Goal: Information Seeking & Learning: Learn about a topic

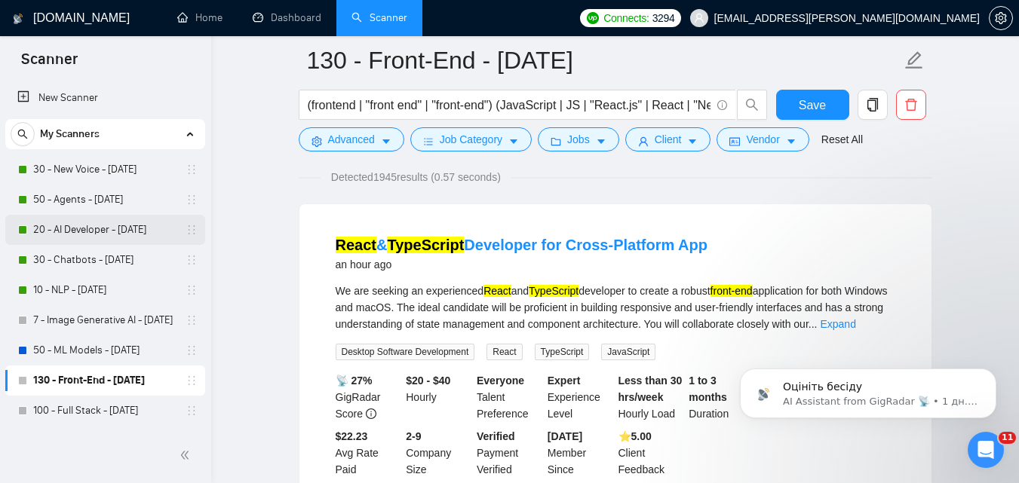
click at [103, 225] on link "20 - AI Developer - [DATE]" at bounding box center [104, 230] width 143 height 30
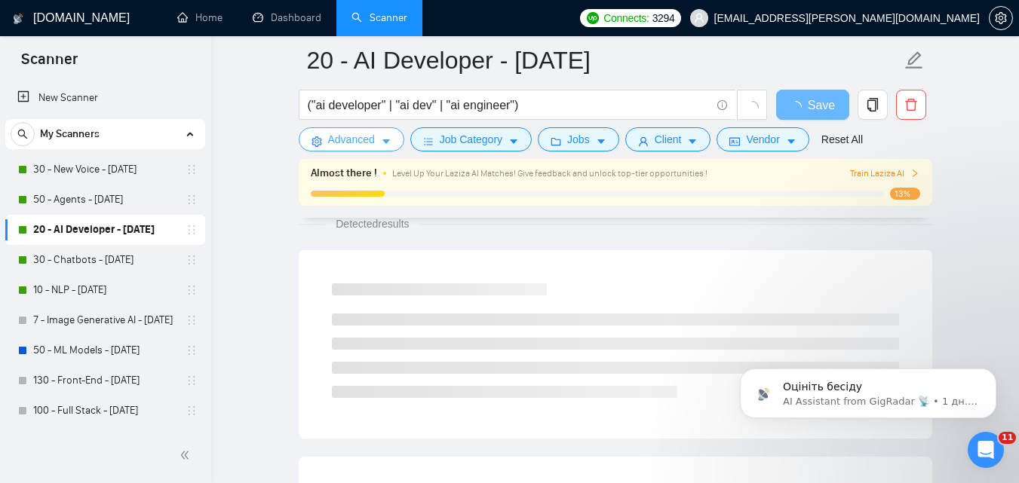
click at [334, 135] on span "Advanced" at bounding box center [351, 139] width 47 height 17
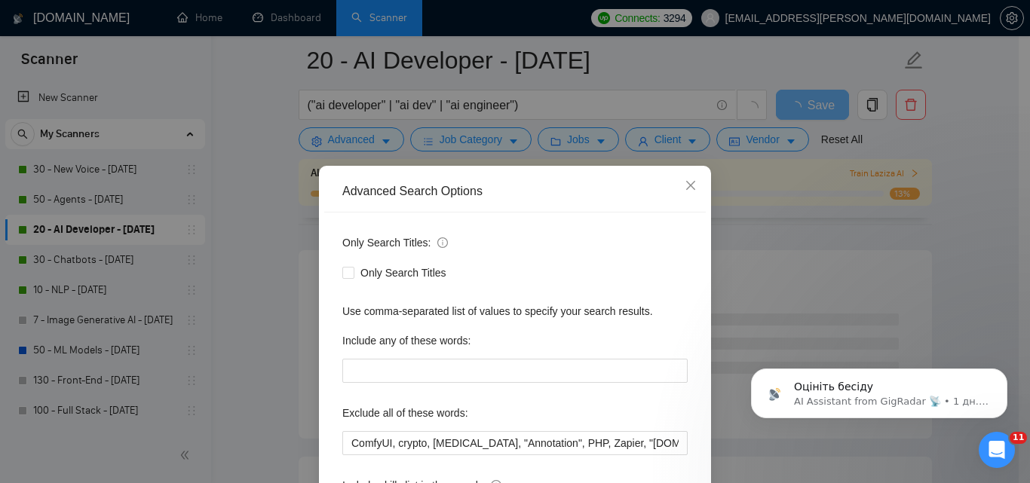
scroll to position [144, 0]
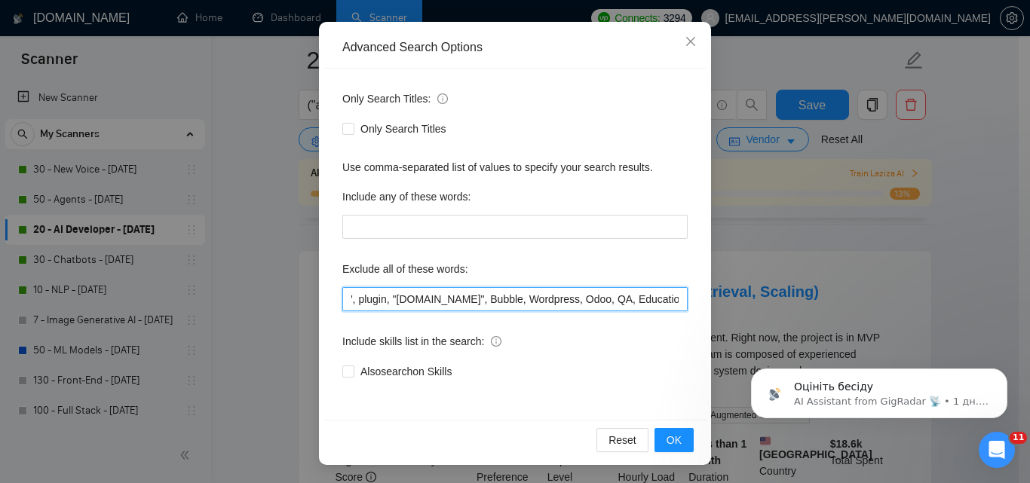
drag, startPoint x: 503, startPoint y: 302, endPoint x: 664, endPoint y: 301, distance: 161.4
click at [664, 301] on input "ComfyUI, crypto, [MEDICAL_DATA], "Annotation", PHP, Zapier, "[DOMAIN_NAME]", CT…" at bounding box center [514, 299] width 345 height 24
click at [607, 301] on input "ComfyUI, crypto, [MEDICAL_DATA], "Annotation", PHP, Zapier, "[DOMAIN_NAME]", CT…" at bounding box center [514, 299] width 345 height 24
drag, startPoint x: 502, startPoint y: 300, endPoint x: 661, endPoint y: 301, distance: 159.1
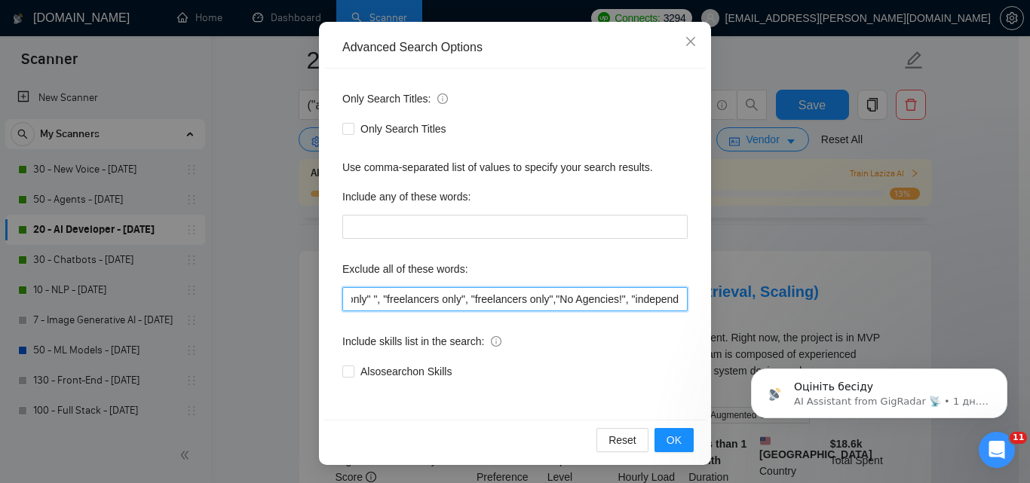
click at [661, 301] on input "ComfyUI, crypto, [MEDICAL_DATA], "Annotation", PHP, Zapier, "[DOMAIN_NAME]", CT…" at bounding box center [514, 299] width 345 height 24
click at [633, 305] on input "ComfyUI, crypto, [MEDICAL_DATA], "Annotation", PHP, Zapier, "[DOMAIN_NAME]", CT…" at bounding box center [514, 299] width 345 height 24
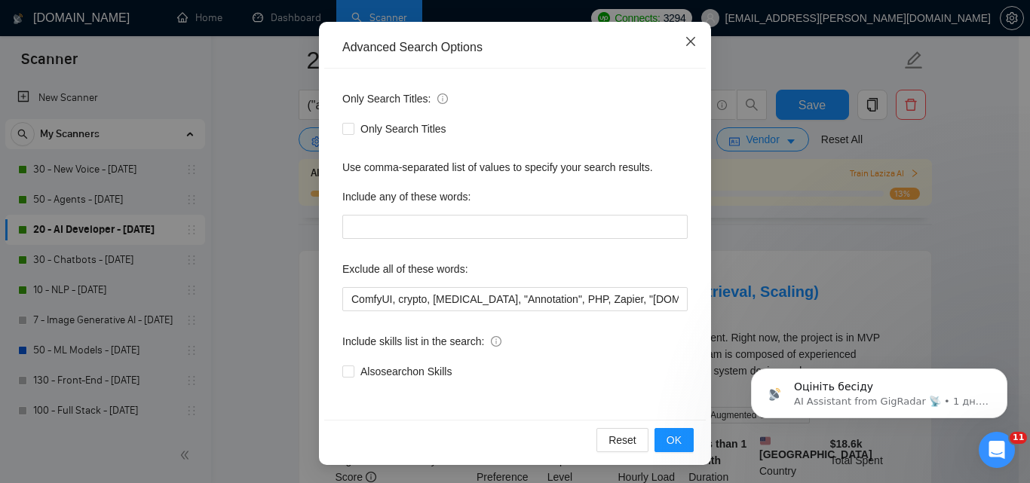
click at [686, 44] on icon "close" at bounding box center [690, 41] width 9 height 9
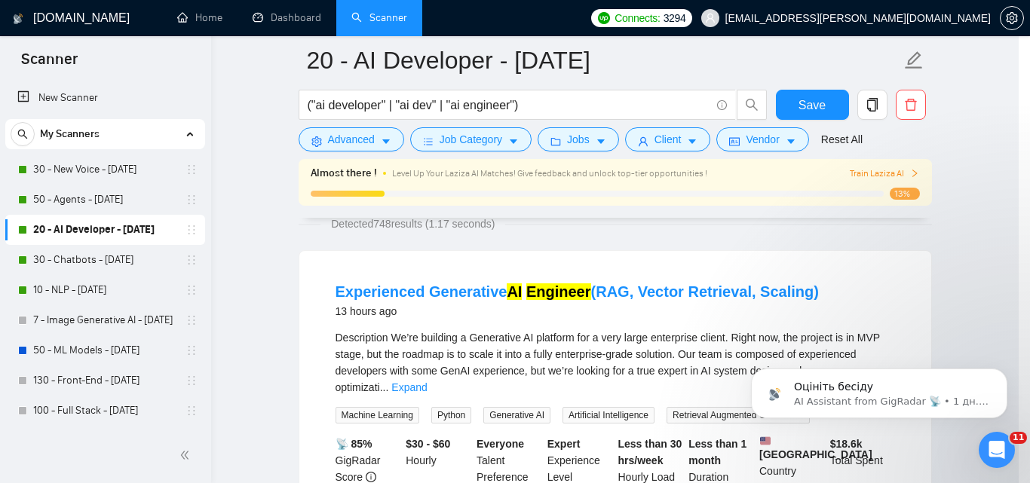
scroll to position [69, 0]
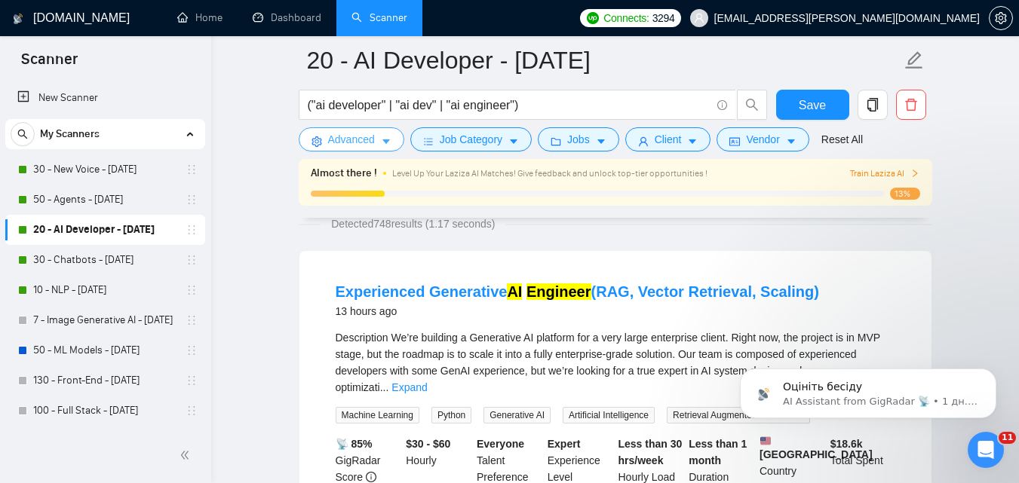
click at [388, 147] on icon "caret-down" at bounding box center [386, 141] width 11 height 11
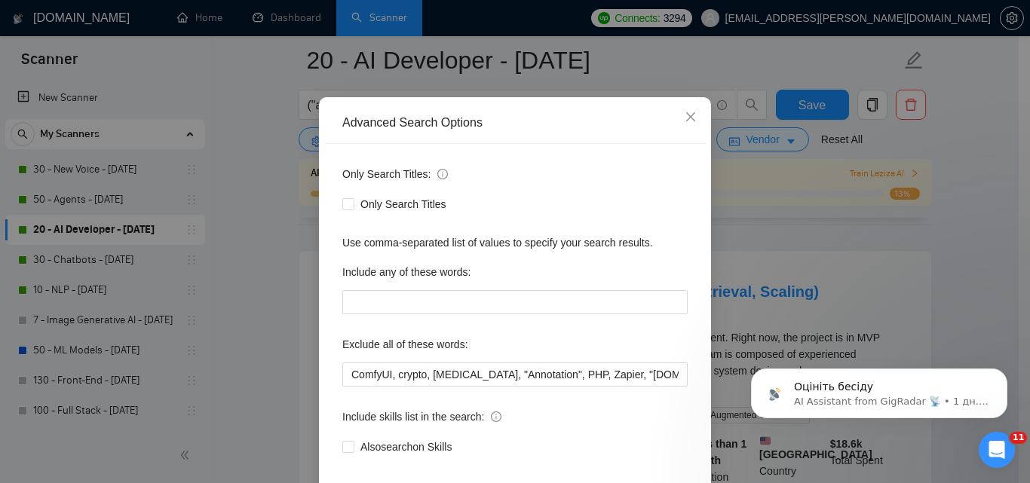
click at [437, 148] on div "Advanced Search Options Only Search Titles: Only Search Titles Use comma-separa…" at bounding box center [515, 241] width 1030 height 483
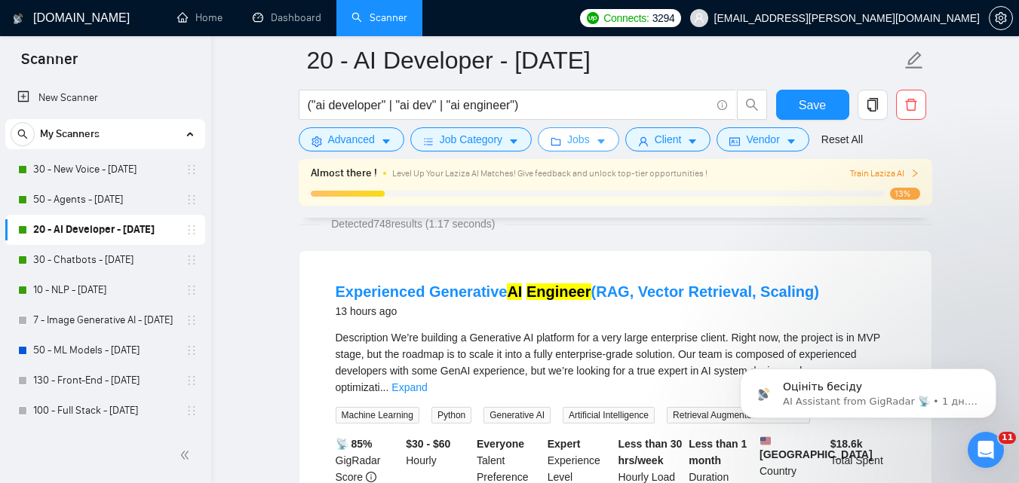
click at [571, 146] on span "Jobs" at bounding box center [578, 139] width 23 height 17
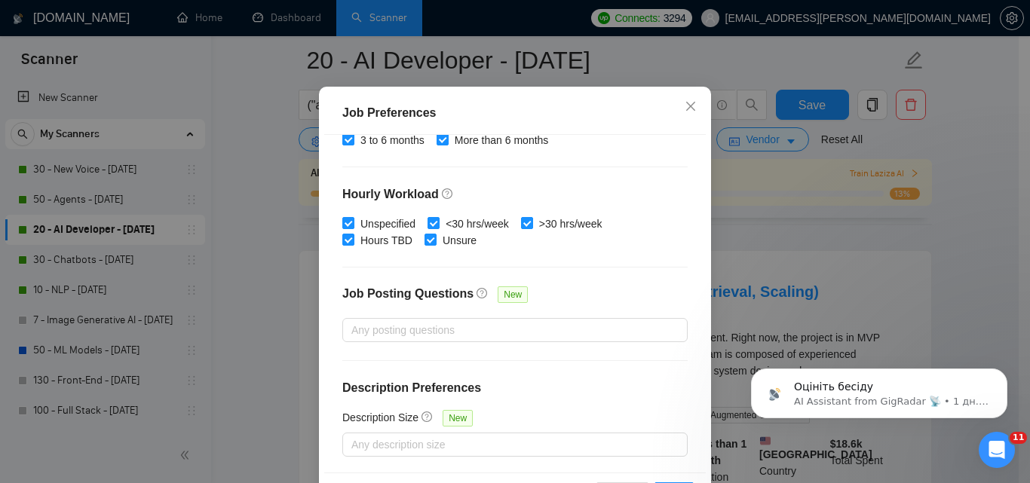
scroll to position [114, 0]
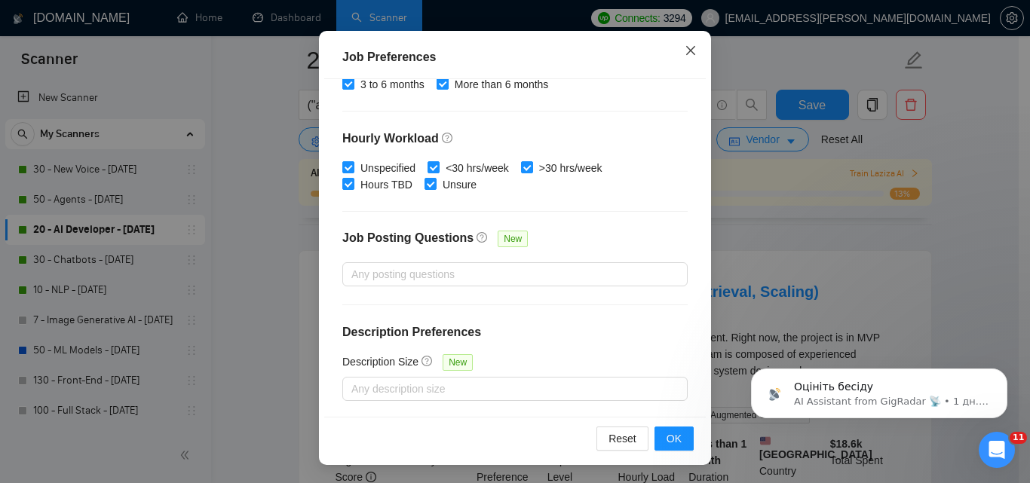
click at [688, 47] on icon "close" at bounding box center [690, 49] width 9 height 9
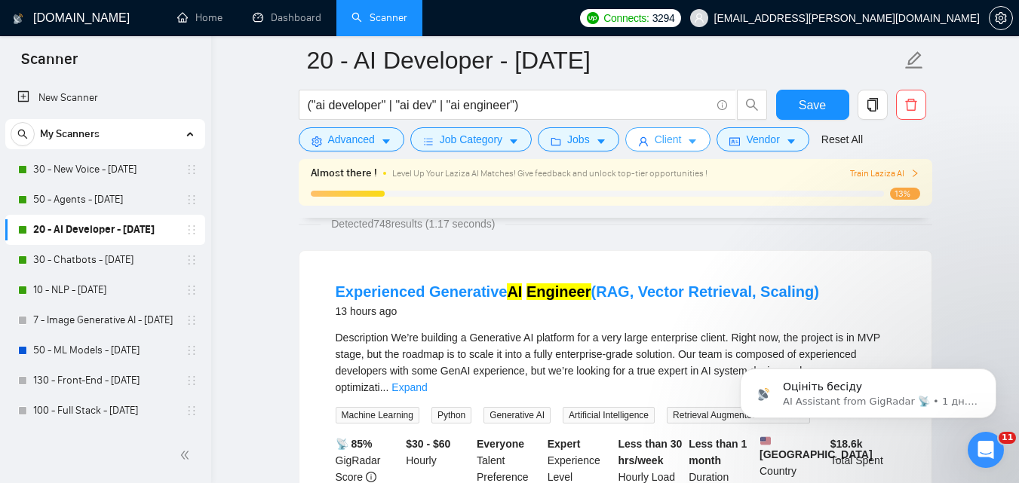
click at [646, 146] on button "Client" at bounding box center [668, 139] width 86 height 24
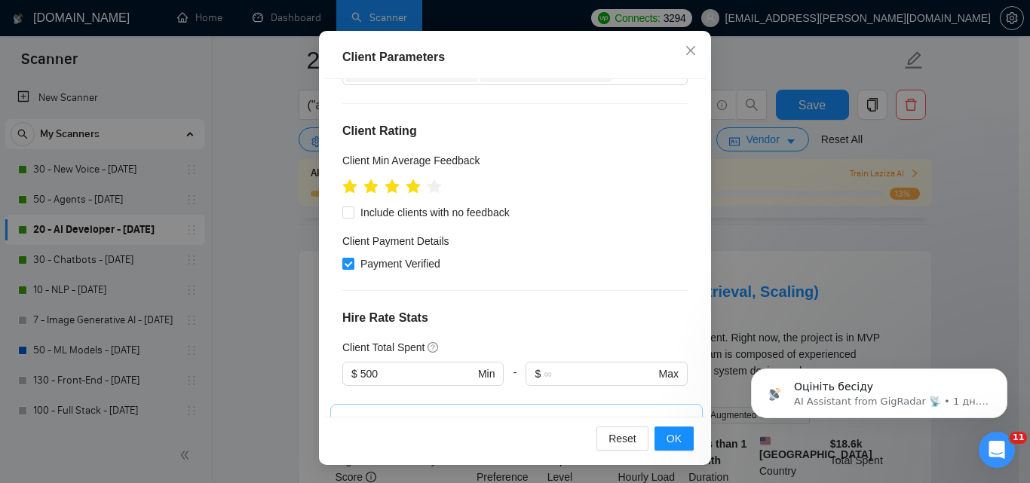
scroll to position [72, 0]
